Goal: Task Accomplishment & Management: Manage account settings

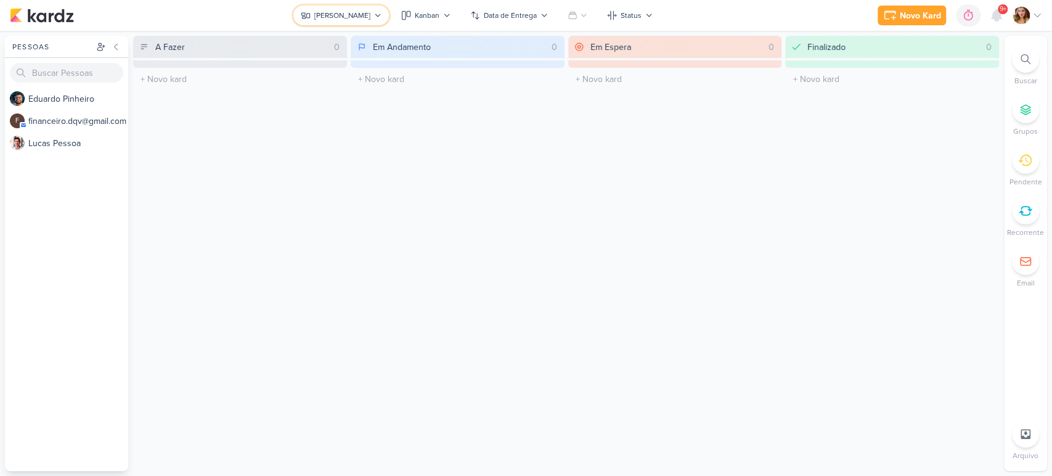
click at [350, 8] on button "[PERSON_NAME]" at bounding box center [341, 16] width 96 height 20
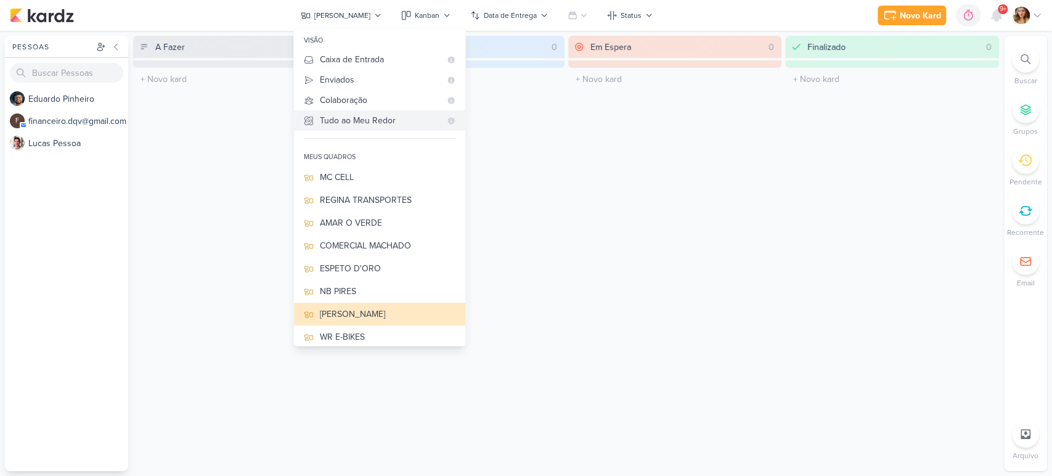
click at [377, 129] on Me-button "Tudo ao Meu Redor" at bounding box center [379, 120] width 171 height 20
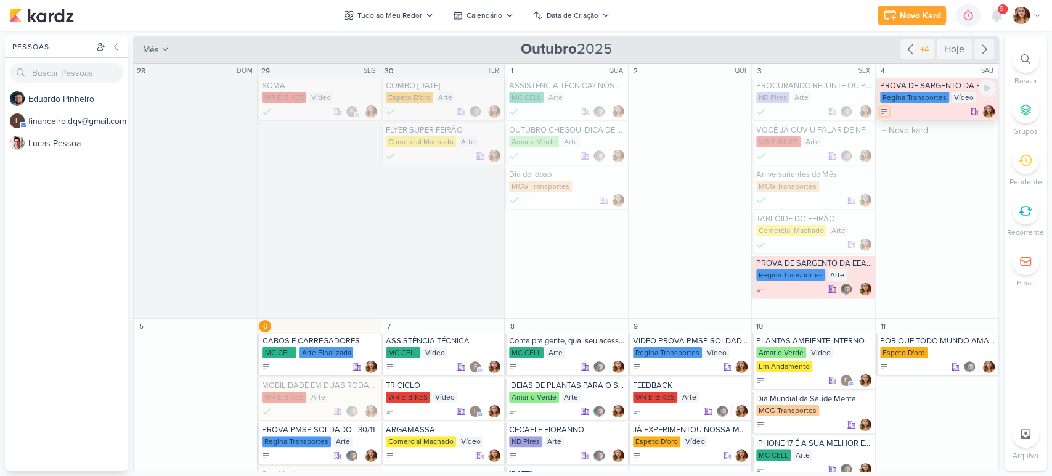
click at [882, 113] on icon at bounding box center [885, 111] width 6 height 4
click at [911, 168] on div "Finalizado" at bounding box center [916, 172] width 38 height 13
click at [265, 363] on icon at bounding box center [266, 367] width 9 height 9
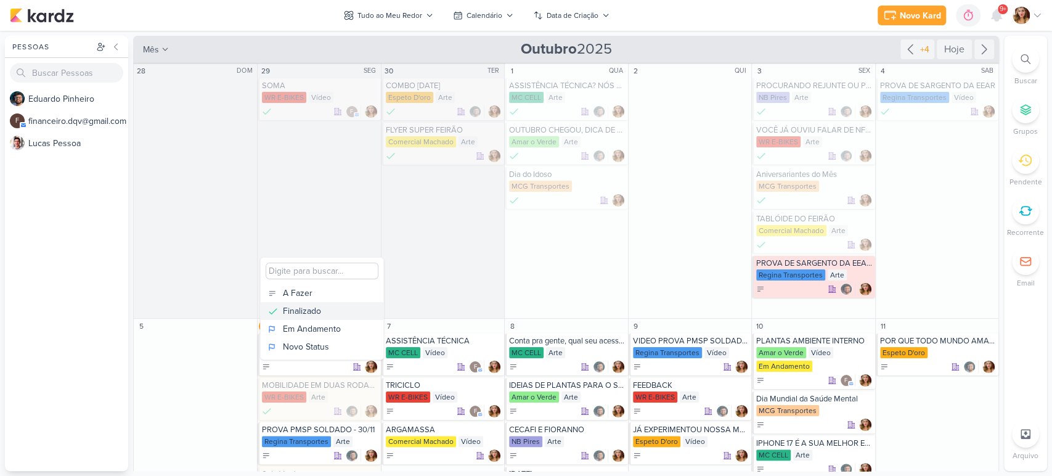
click at [290, 310] on div "Finalizado" at bounding box center [302, 311] width 38 height 13
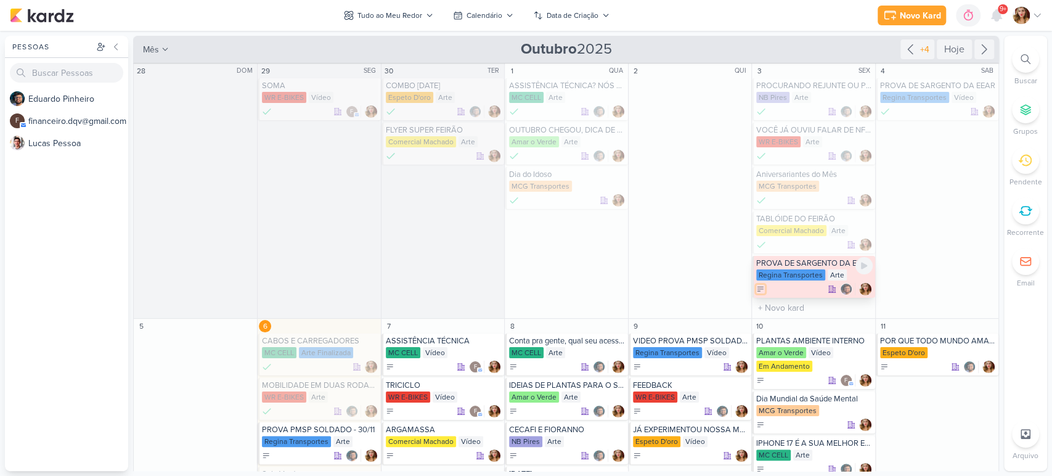
click at [757, 288] on icon at bounding box center [761, 289] width 9 height 9
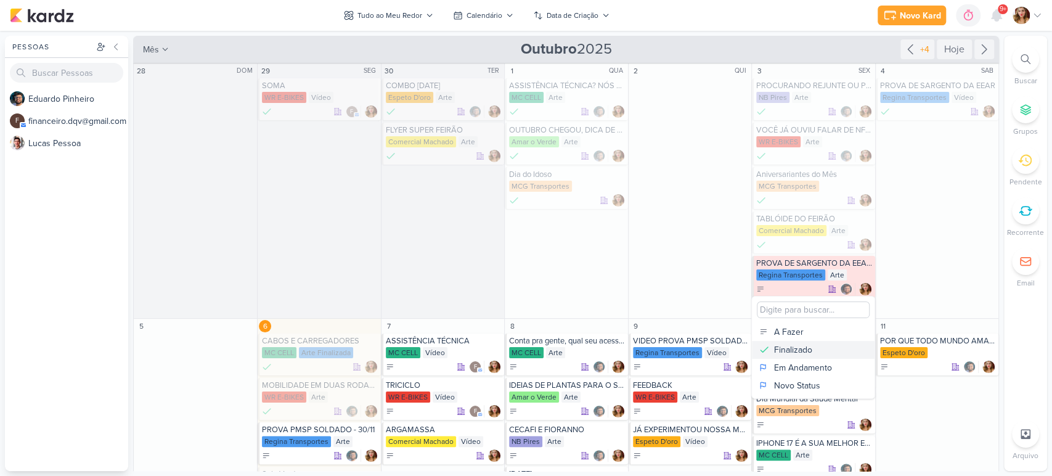
click at [773, 352] on button "Finalizado" at bounding box center [813, 350] width 123 height 18
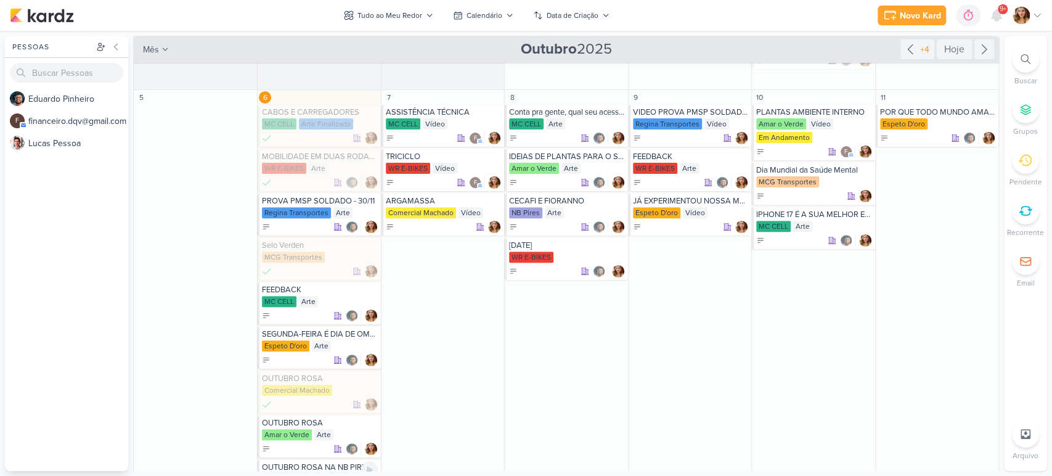
scroll to position [205, 0]
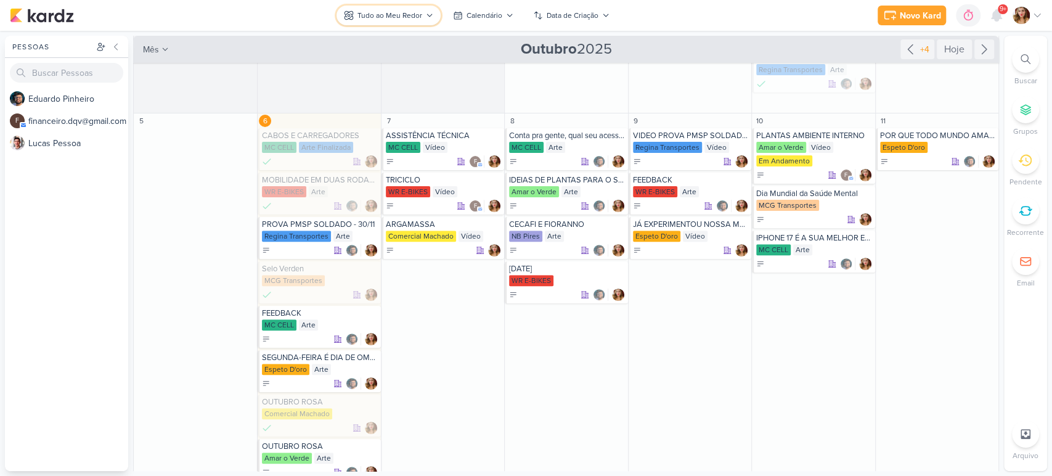
click at [426, 14] on icon at bounding box center [429, 15] width 7 height 7
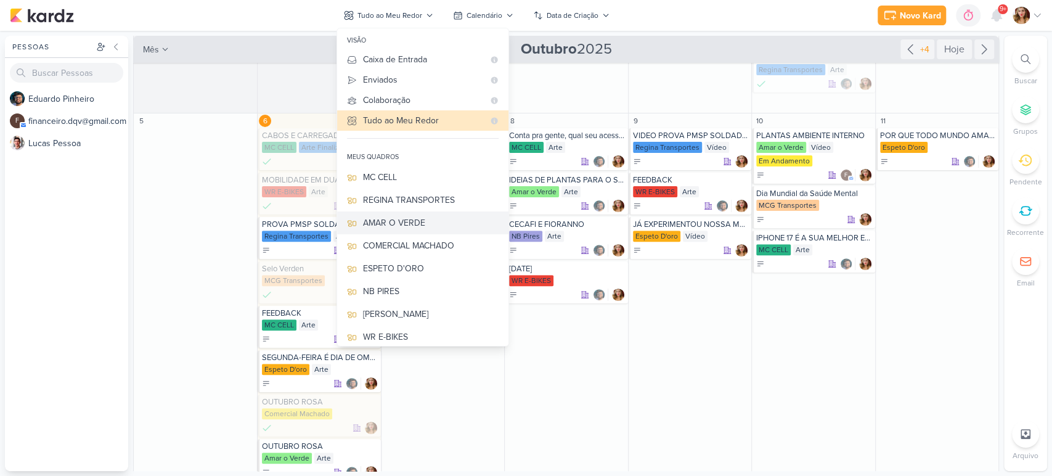
click at [432, 233] on button "AMAR O VERDE" at bounding box center [422, 222] width 171 height 23
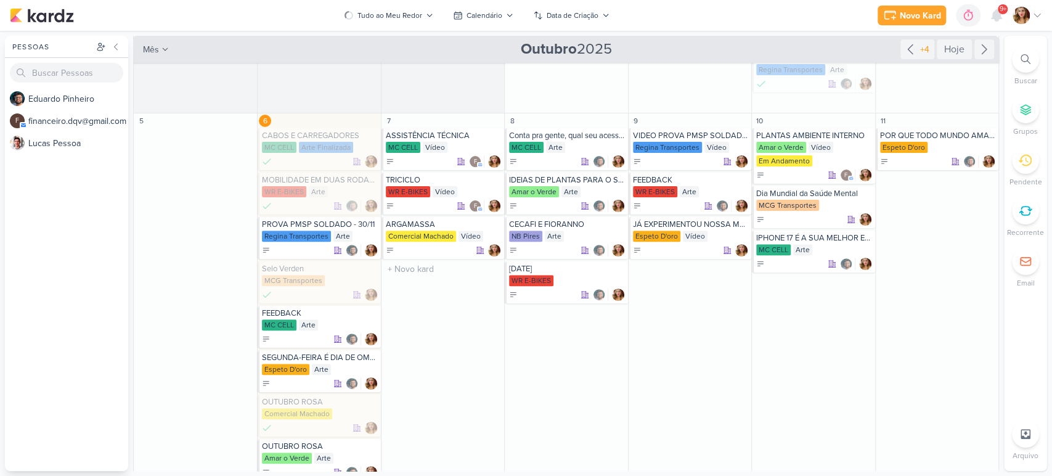
scroll to position [0, 0]
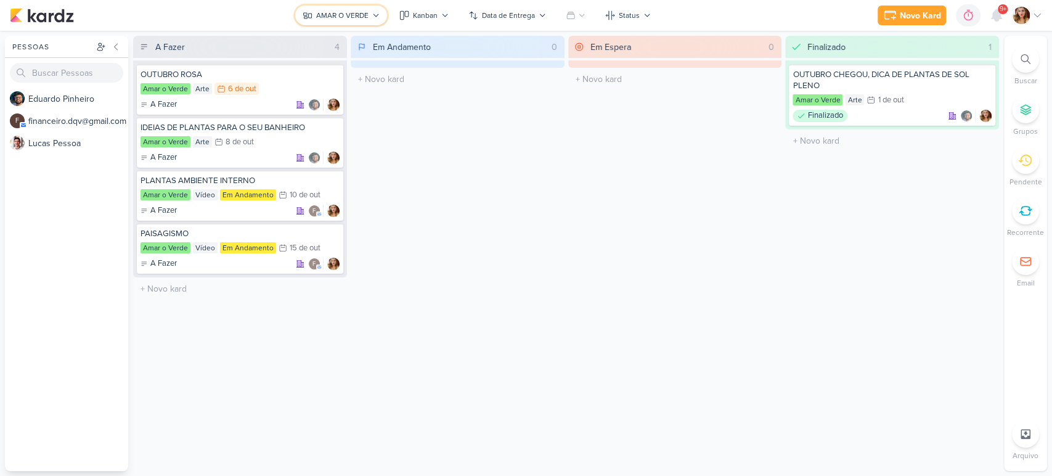
click at [365, 12] on div "AMAR O VERDE" at bounding box center [342, 15] width 52 height 11
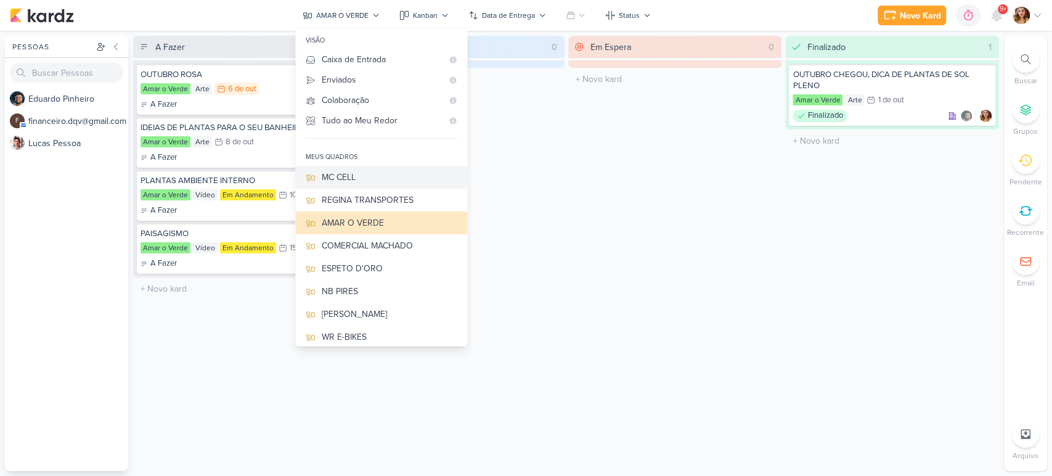
click at [398, 171] on div "MC CELL" at bounding box center [390, 177] width 136 height 13
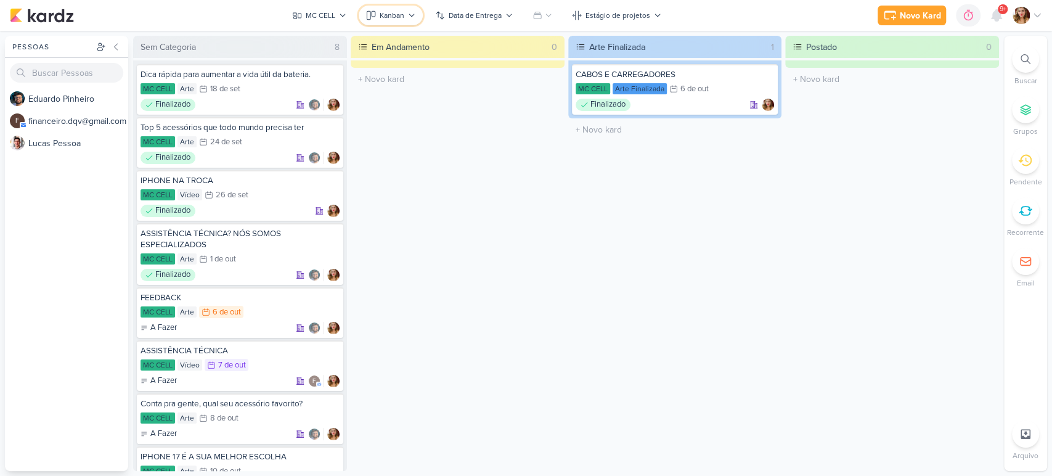
click at [408, 23] on button "Kanban" at bounding box center [391, 16] width 64 height 20
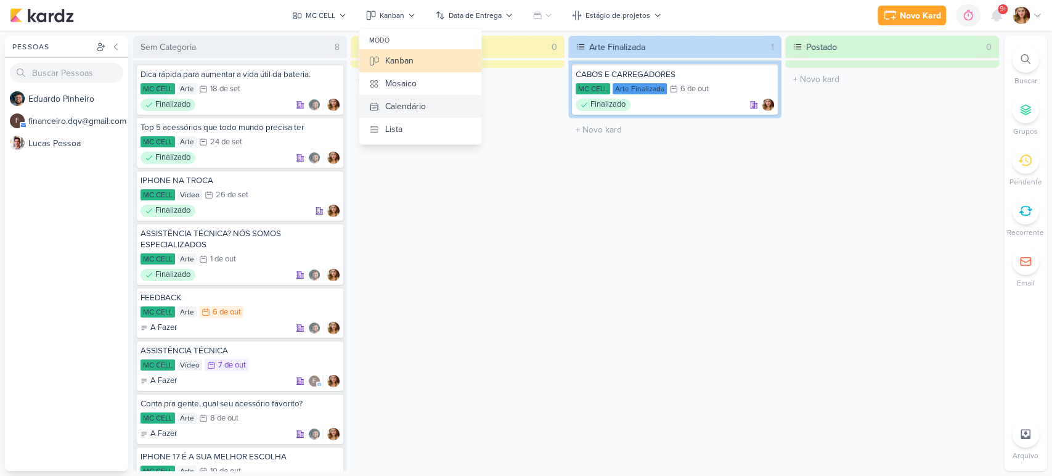
click at [424, 108] on div "Calendário" at bounding box center [405, 106] width 41 height 13
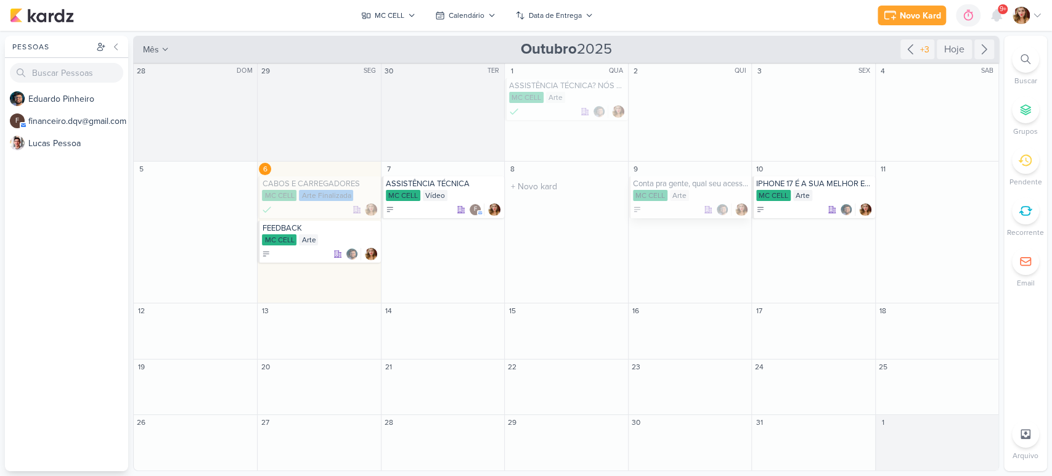
click at [727, 190] on div "MC CELL Arte" at bounding box center [691, 196] width 116 height 12
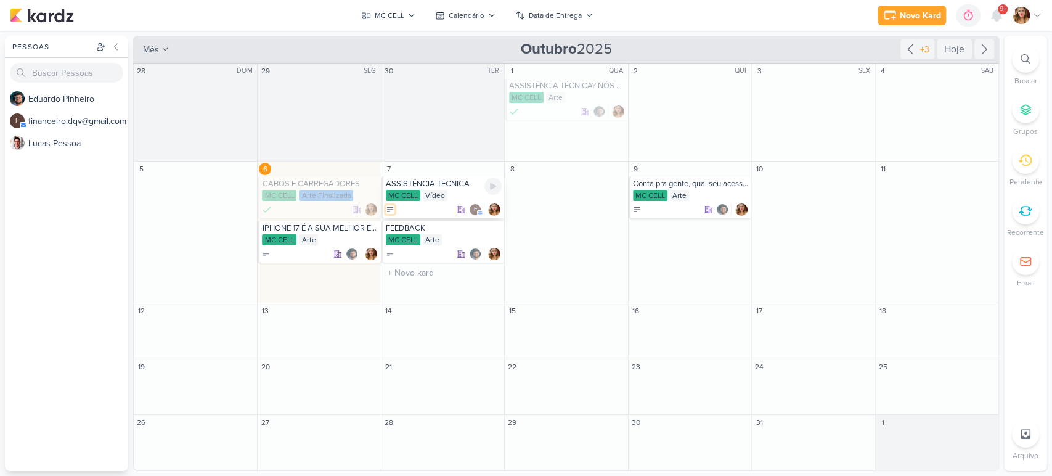
click at [387, 207] on icon at bounding box center [390, 209] width 6 height 4
click at [450, 265] on button "Finalizado" at bounding box center [446, 270] width 123 height 18
click at [406, 14] on button "MC CELL" at bounding box center [388, 16] width 69 height 20
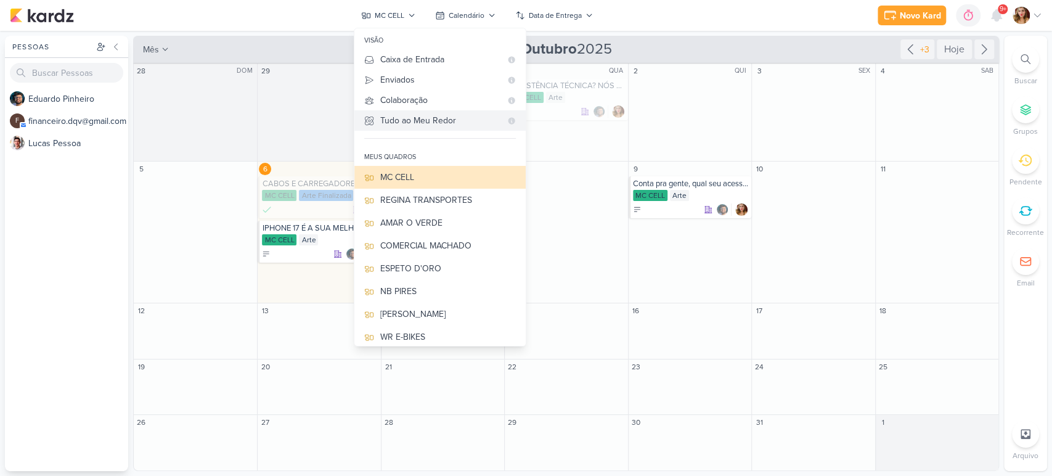
click at [466, 120] on div "Tudo ao Meu Redor" at bounding box center [440, 120] width 121 height 13
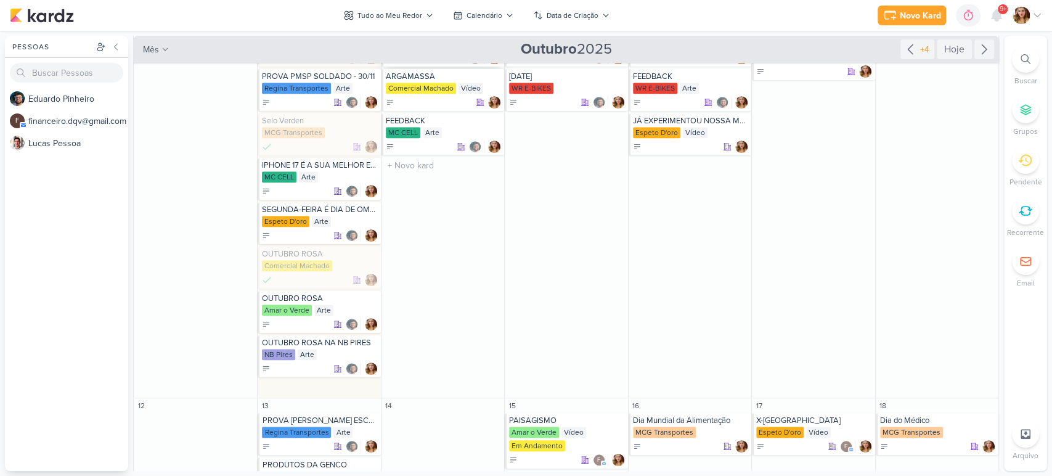
scroll to position [274, 0]
